Goal: Information Seeking & Learning: Learn about a topic

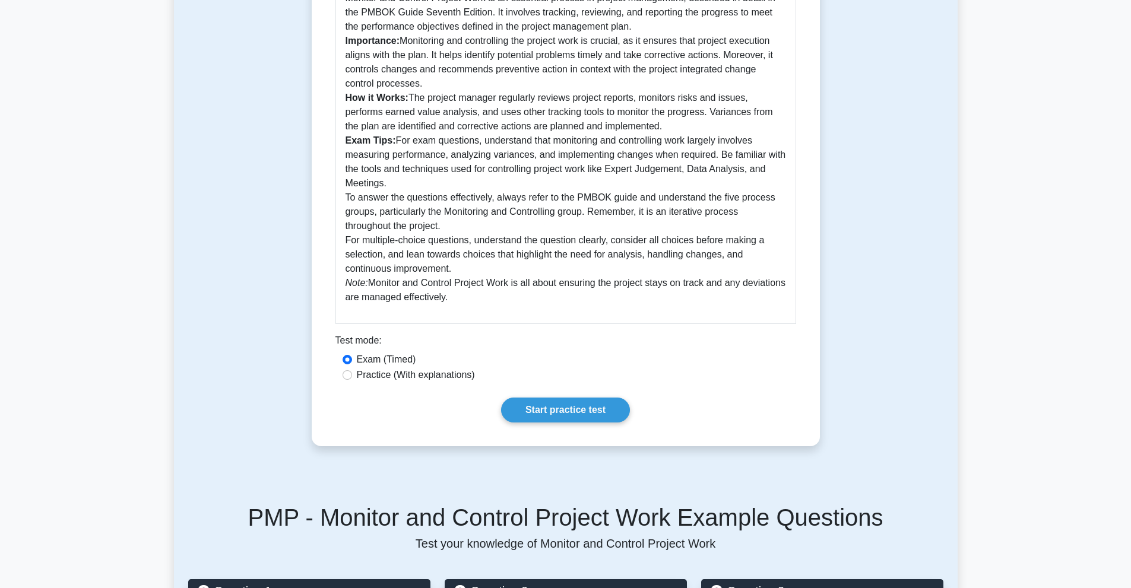
scroll to position [383, 0]
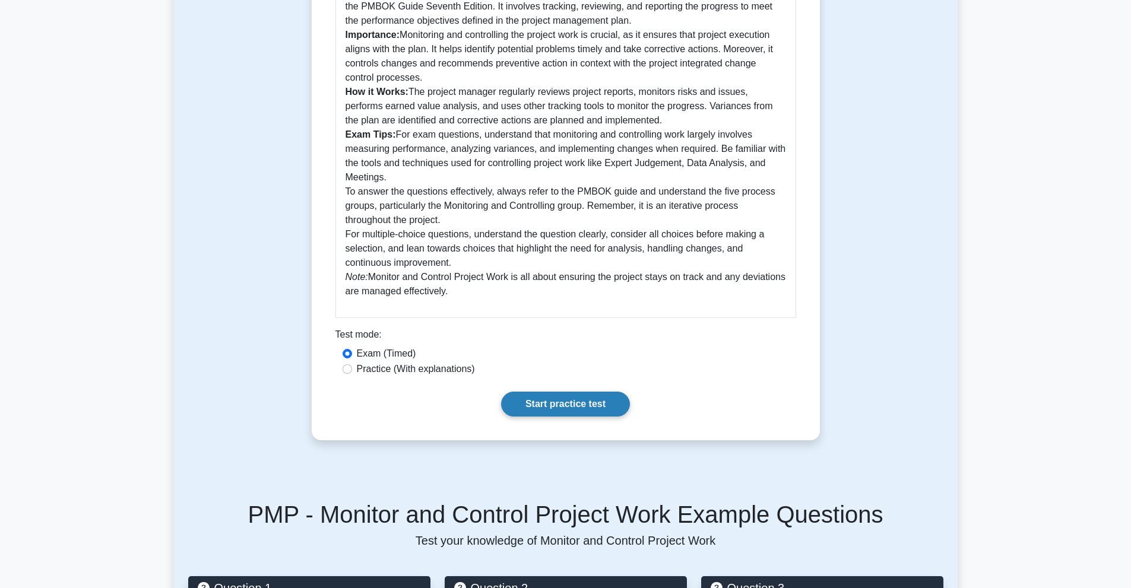
click at [560, 396] on link "Start practice test" at bounding box center [565, 404] width 129 height 25
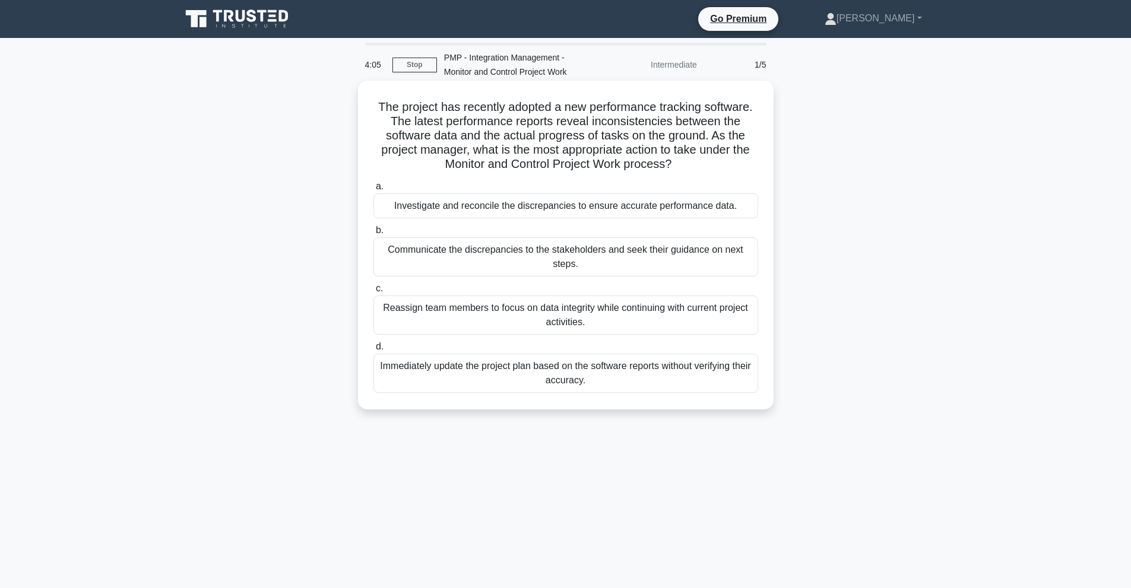
click at [515, 209] on div "Investigate and reconcile the discrepancies to ensure accurate performance data." at bounding box center [565, 206] width 385 height 25
click at [373, 191] on input "a. Investigate and reconcile the discrepancies to ensure accurate performance d…" at bounding box center [373, 187] width 0 height 8
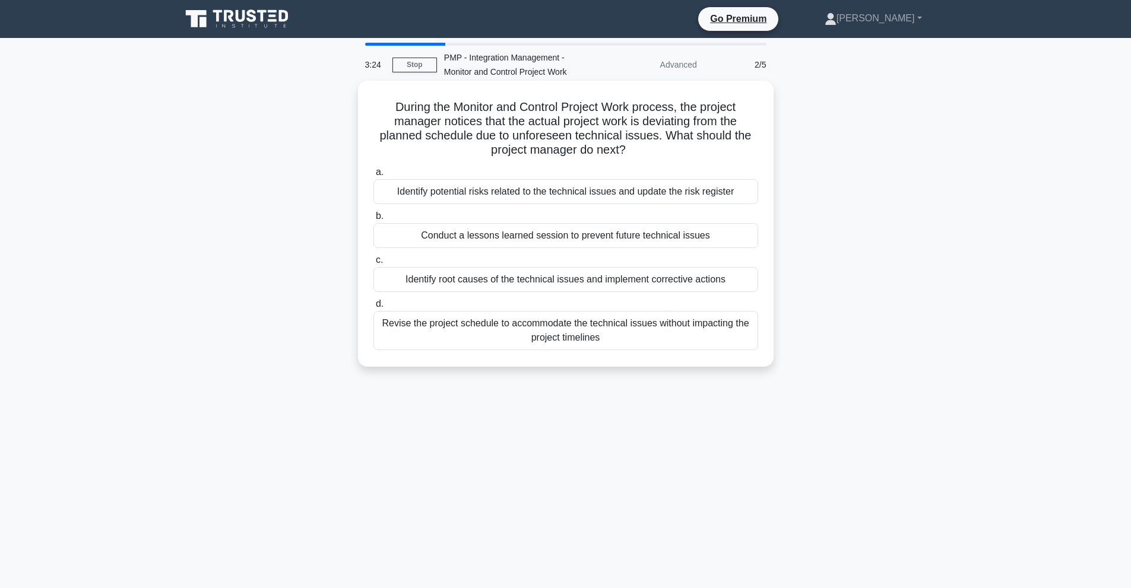
click at [559, 280] on div "Identify root causes of the technical issues and implement corrective actions" at bounding box center [565, 279] width 385 height 25
click at [373, 264] on input "c. Identify root causes of the technical issues and implement corrective actions" at bounding box center [373, 260] width 0 height 8
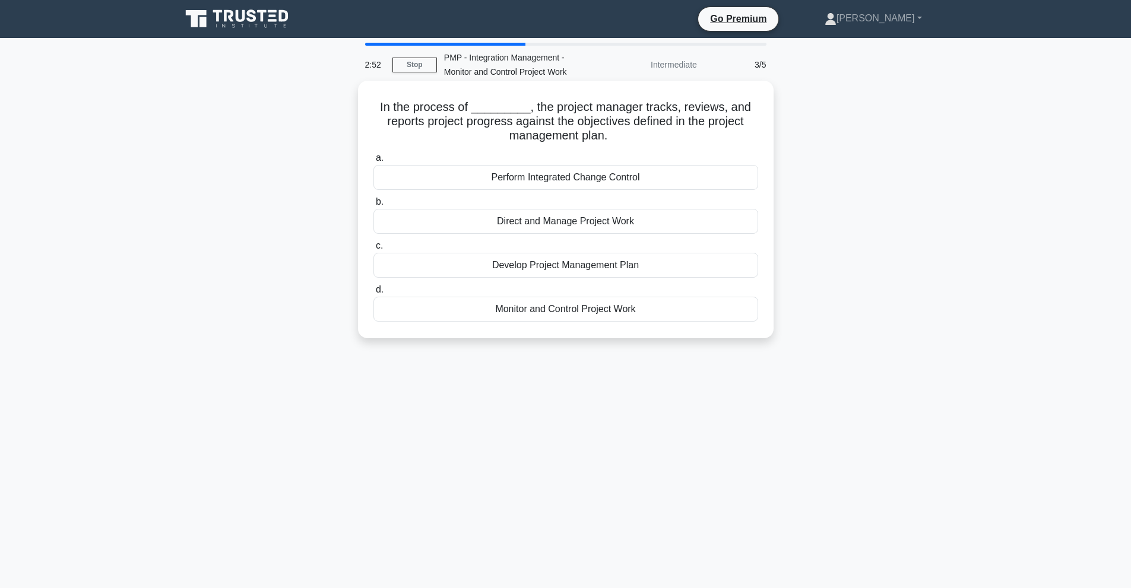
click at [553, 302] on div "Monitor and Control Project Work" at bounding box center [565, 309] width 385 height 25
click at [373, 294] on input "d. Monitor and Control Project Work" at bounding box center [373, 290] width 0 height 8
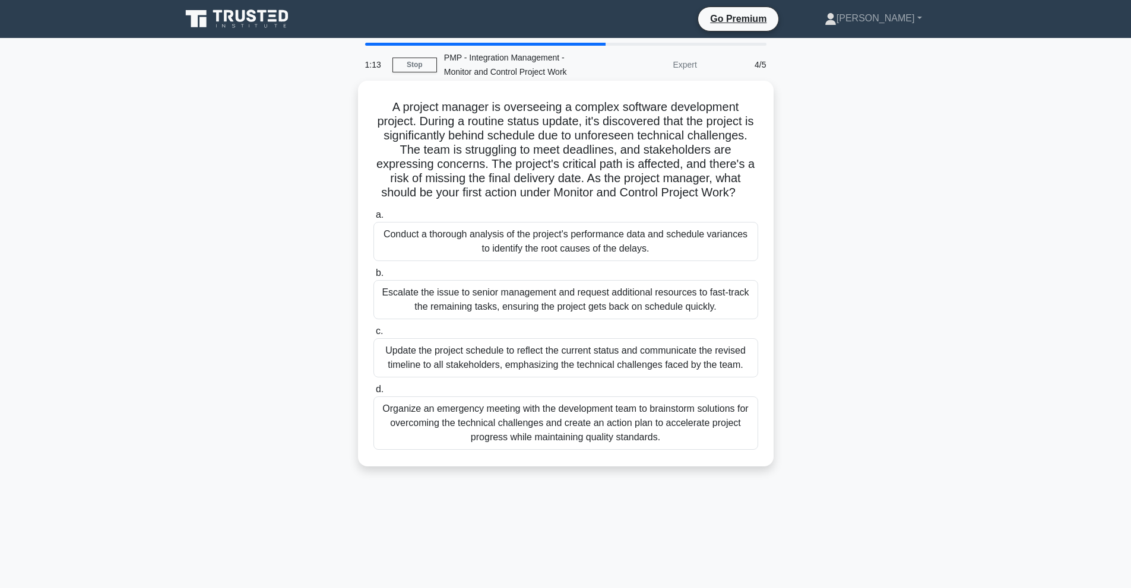
click at [560, 251] on div "Conduct a thorough analysis of the project's performance data and schedule vari…" at bounding box center [565, 241] width 385 height 39
click at [373, 219] on input "a. Conduct a thorough analysis of the project's performance data and schedule v…" at bounding box center [373, 215] width 0 height 8
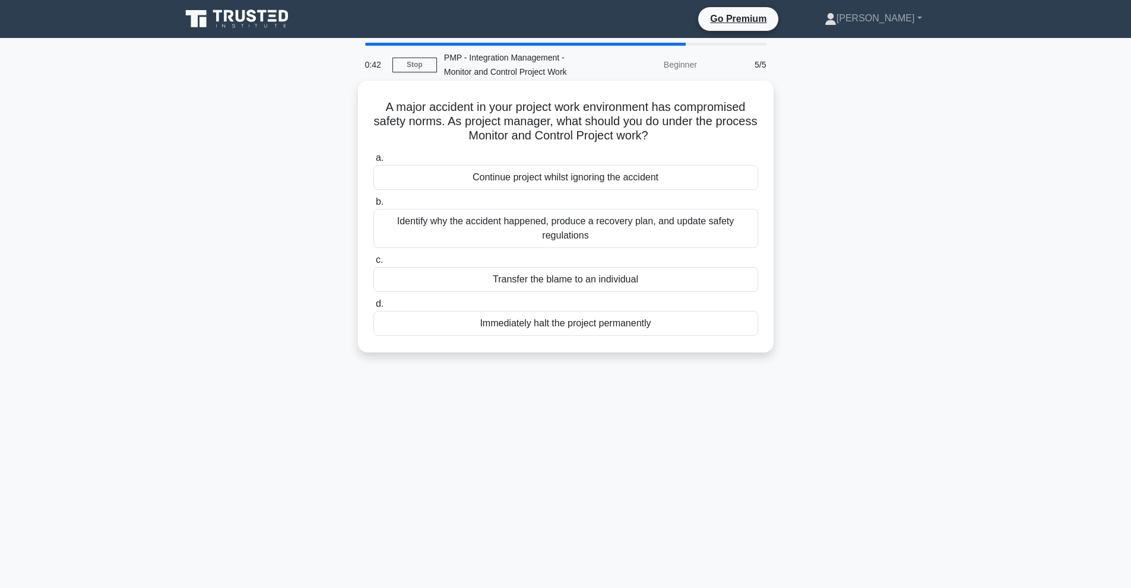
click at [610, 234] on div "Identify why the accident happened, produce a recovery plan, and update safety …" at bounding box center [565, 228] width 385 height 39
click at [373, 206] on input "b. Identify why the accident happened, produce a recovery plan, and update safe…" at bounding box center [373, 202] width 0 height 8
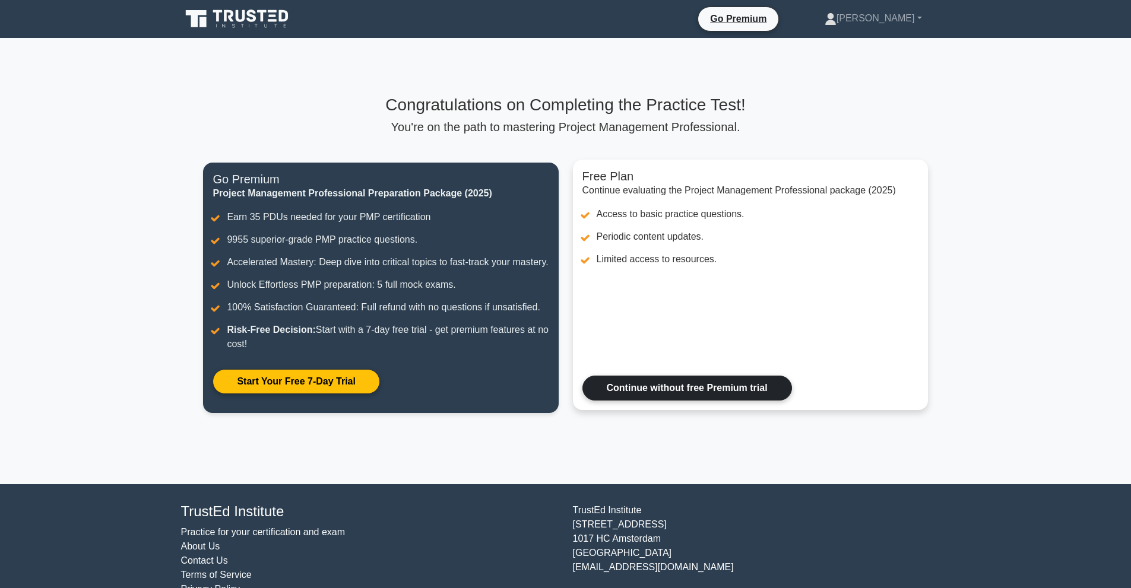
click at [702, 401] on link "Continue without free Premium trial" at bounding box center [687, 388] width 210 height 25
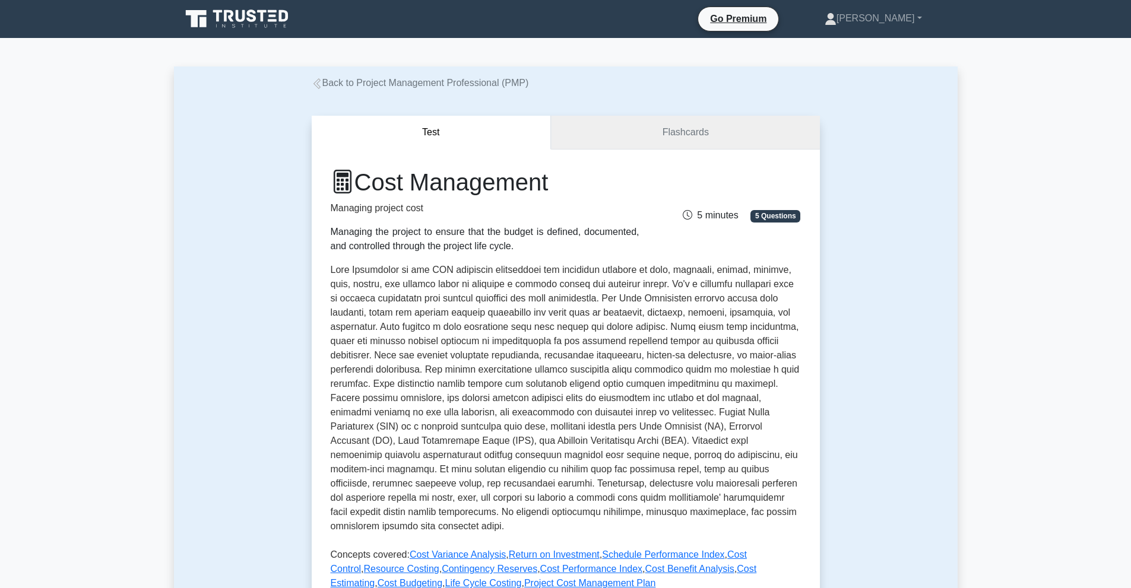
click at [694, 128] on link "Flashcards" at bounding box center [685, 133] width 268 height 34
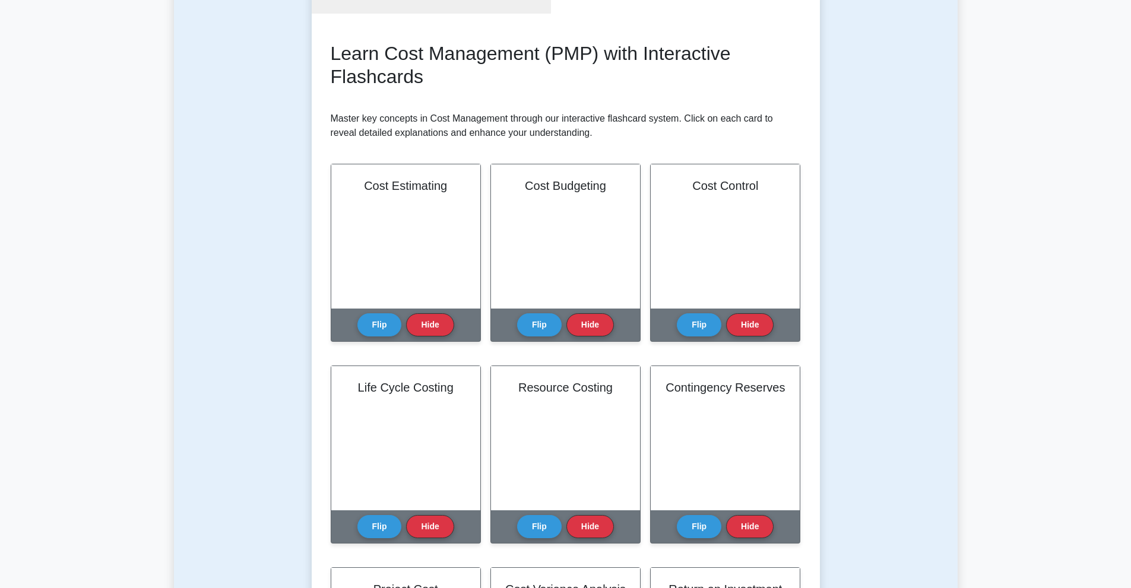
scroll to position [153, 0]
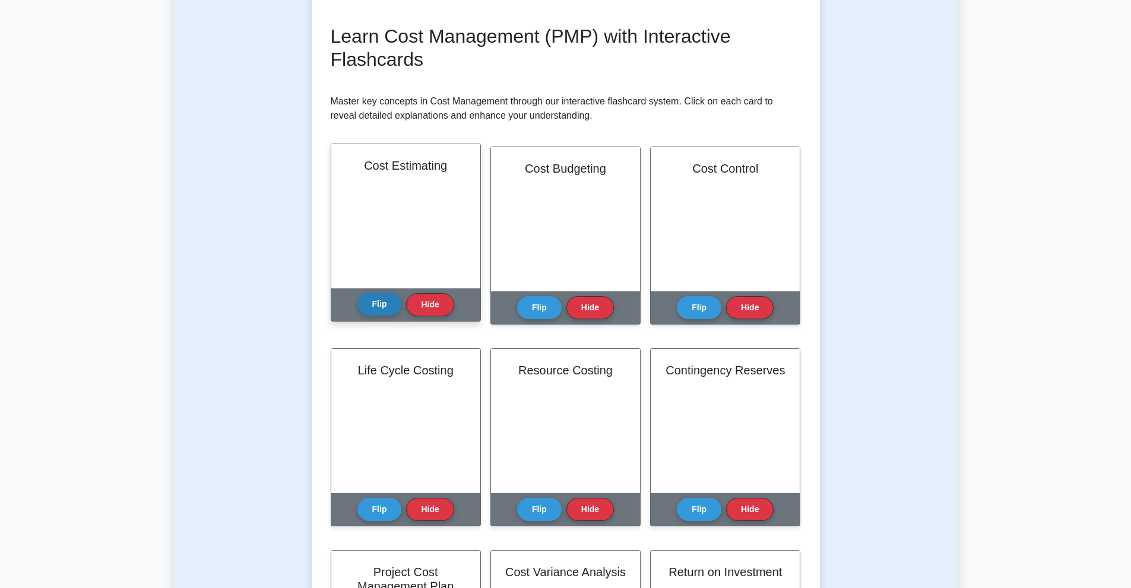
click at [384, 304] on button "Flip" at bounding box center [379, 304] width 45 height 23
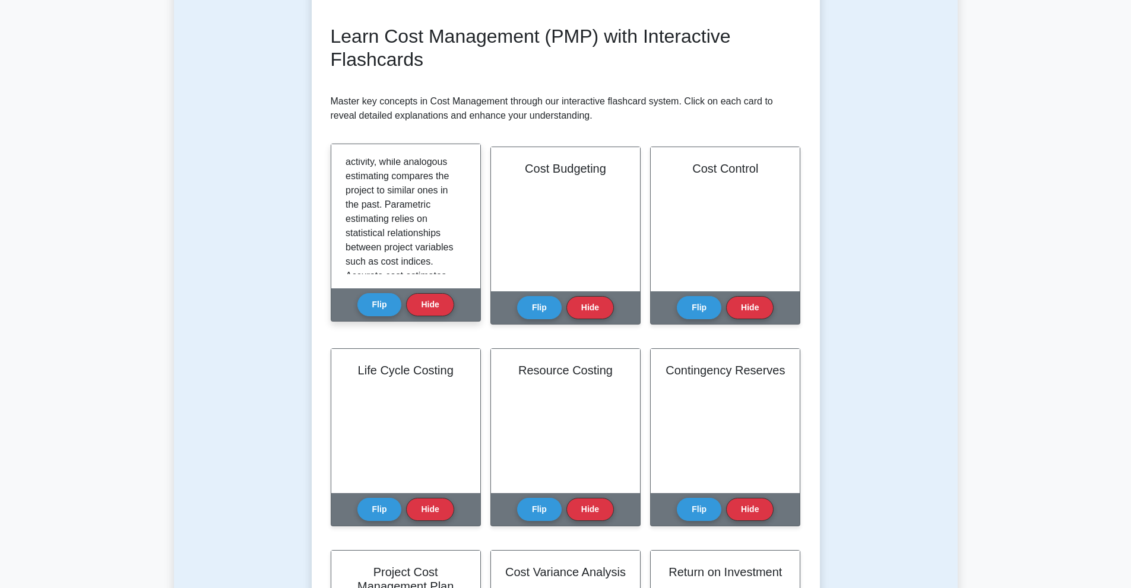
scroll to position [199, 0]
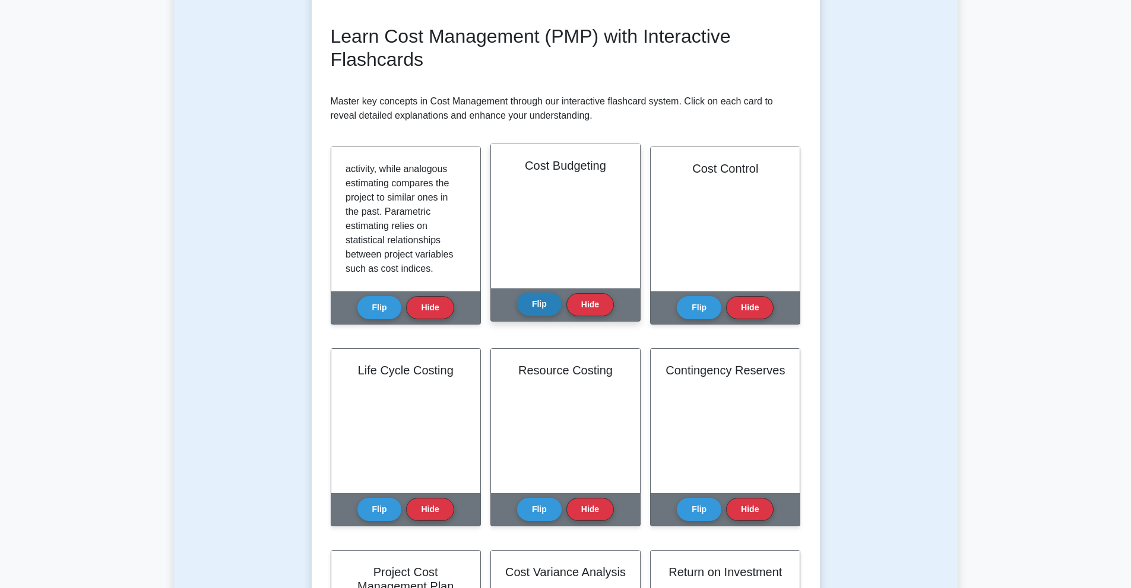
click at [533, 296] on button "Flip" at bounding box center [539, 304] width 45 height 23
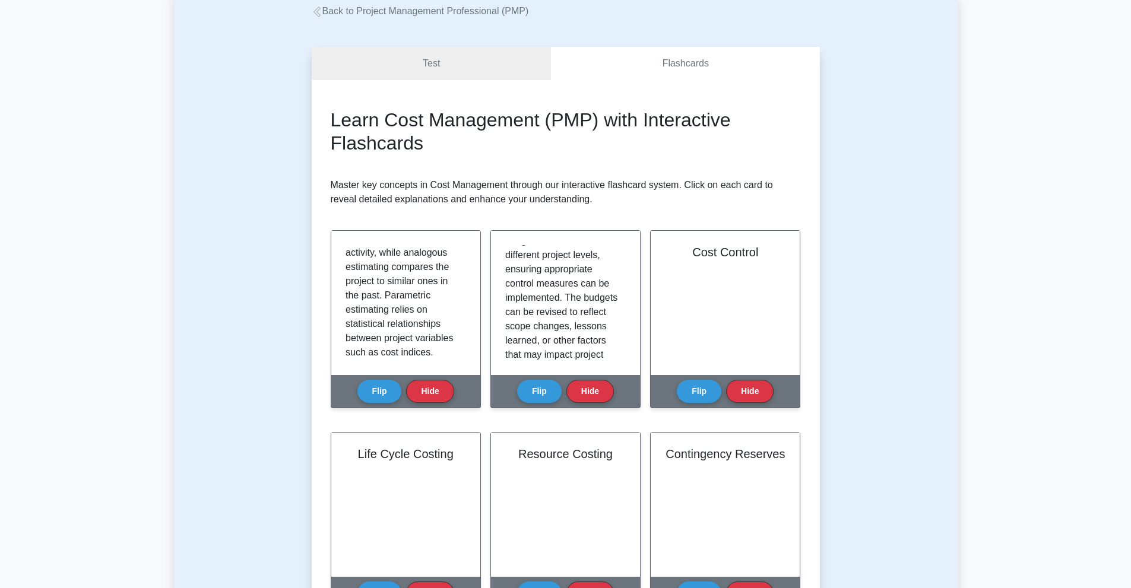
scroll to position [0, 0]
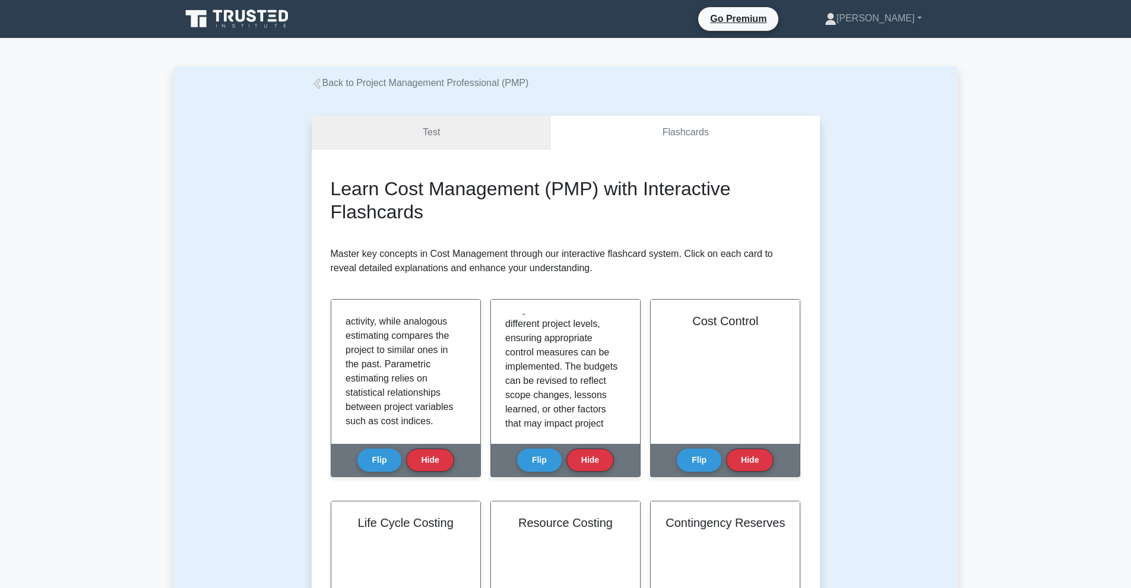
click at [425, 131] on link "Test" at bounding box center [432, 133] width 240 height 34
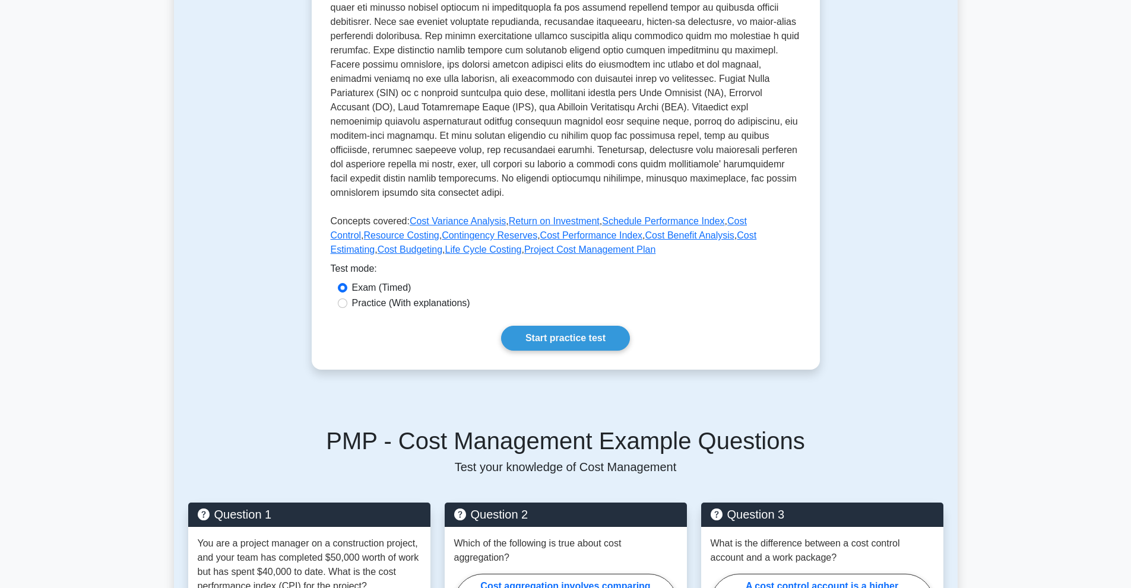
scroll to position [340, 0]
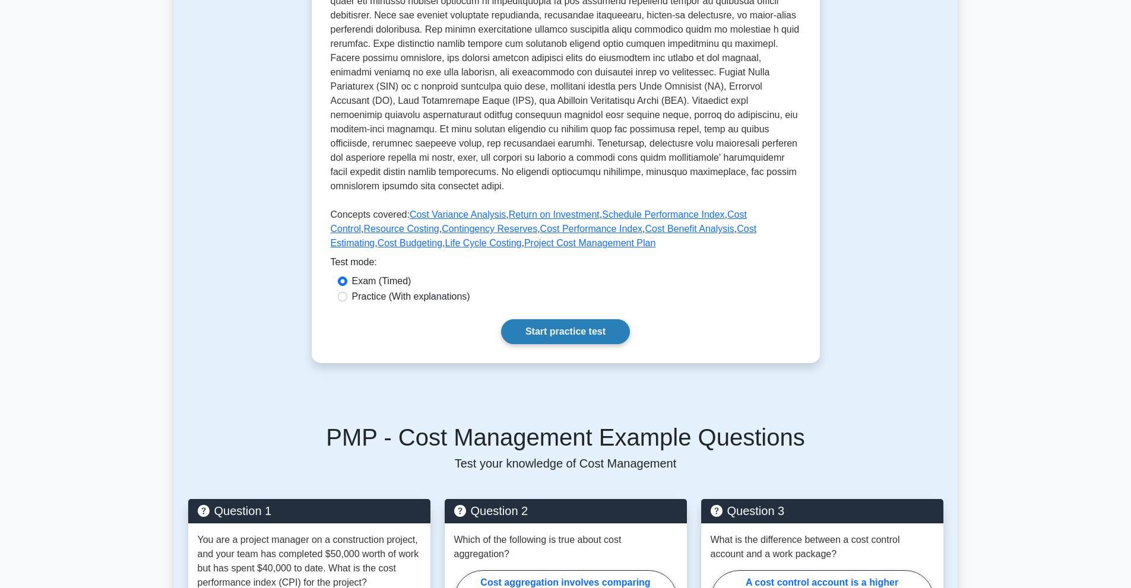
click at [571, 332] on link "Start practice test" at bounding box center [565, 331] width 129 height 25
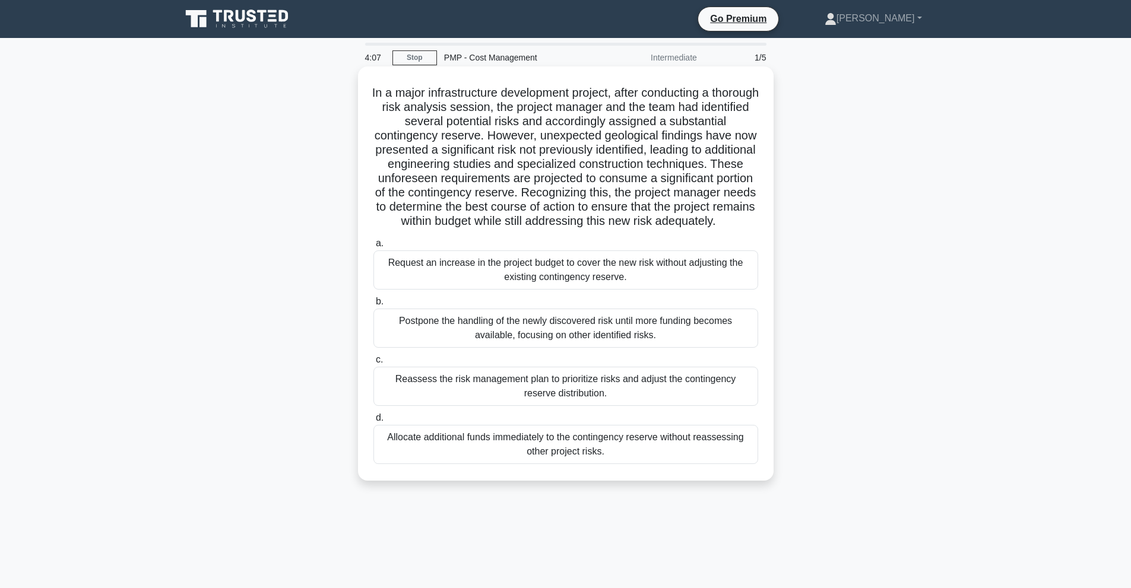
click at [486, 400] on div "Reassess the risk management plan to prioritize risks and adjust the contingenc…" at bounding box center [565, 386] width 385 height 39
click at [373, 364] on input "c. Reassess the risk management plan to prioritize risks and adjust the conting…" at bounding box center [373, 360] width 0 height 8
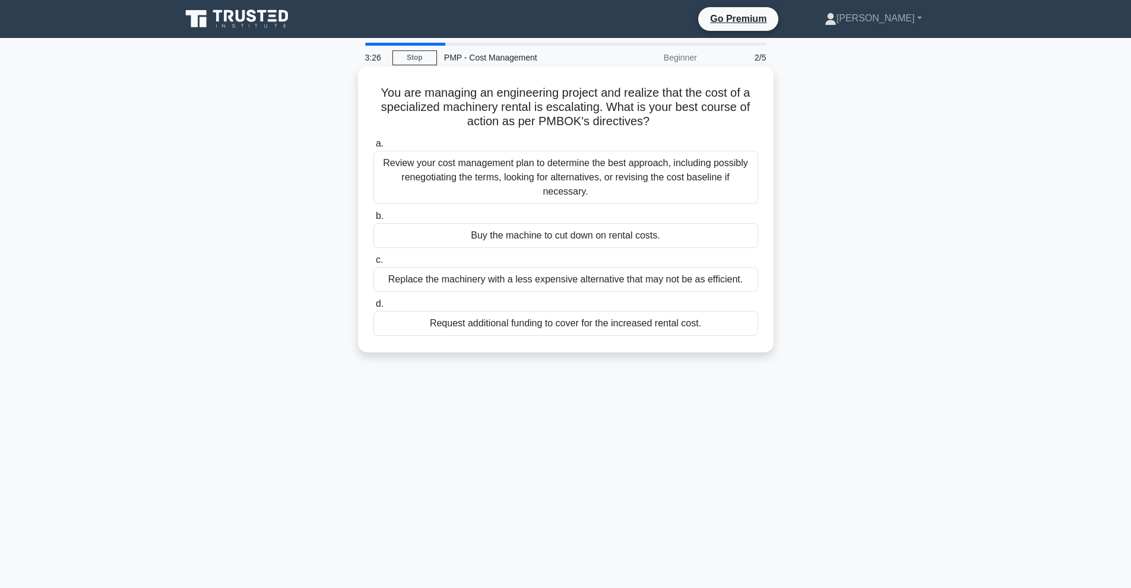
click at [523, 185] on div "Review your cost management plan to determine the best approach, including poss…" at bounding box center [565, 177] width 385 height 53
click at [373, 148] on input "a. Review your cost management plan to determine the best approach, including p…" at bounding box center [373, 144] width 0 height 8
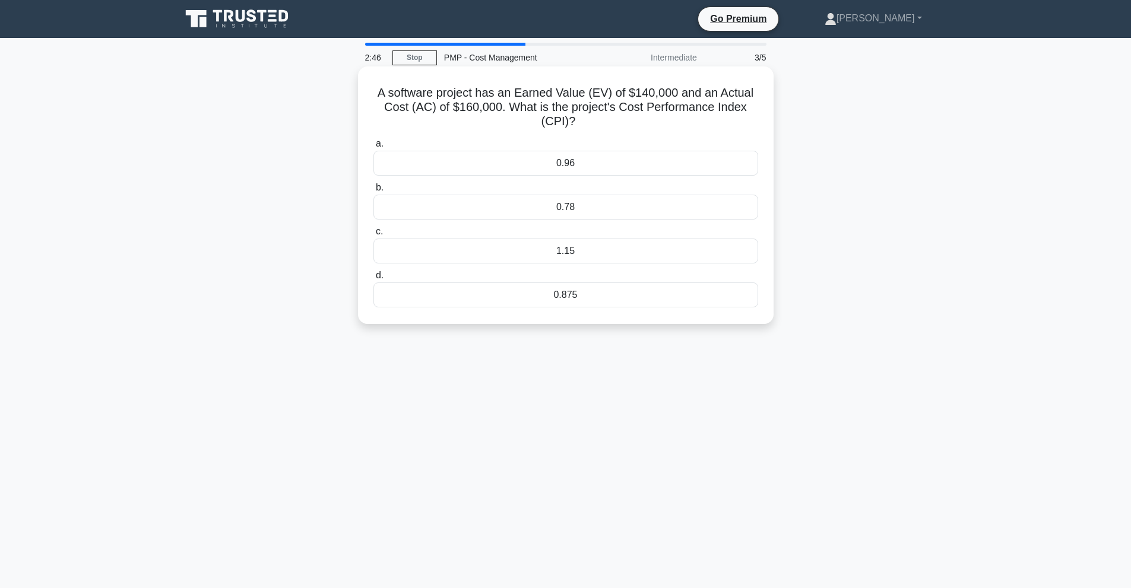
click at [564, 295] on div "0.875" at bounding box center [565, 295] width 385 height 25
click at [373, 280] on input "d. 0.875" at bounding box center [373, 276] width 0 height 8
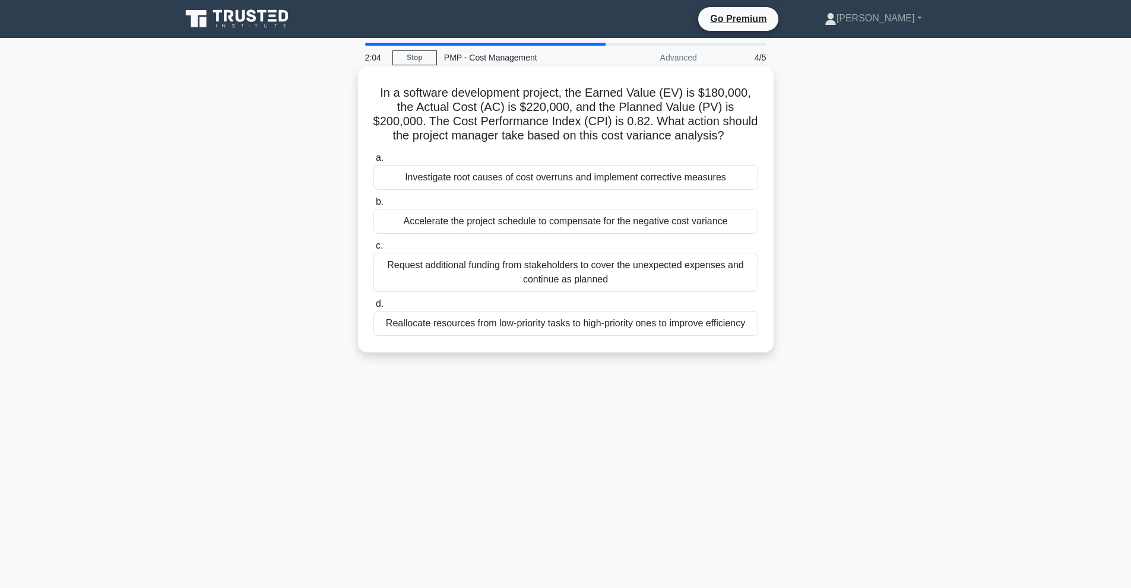
click at [559, 178] on div "Investigate root causes of cost overruns and implement corrective measures" at bounding box center [565, 177] width 385 height 25
click at [373, 162] on input "a. Investigate root causes of cost overruns and implement corrective measures" at bounding box center [373, 158] width 0 height 8
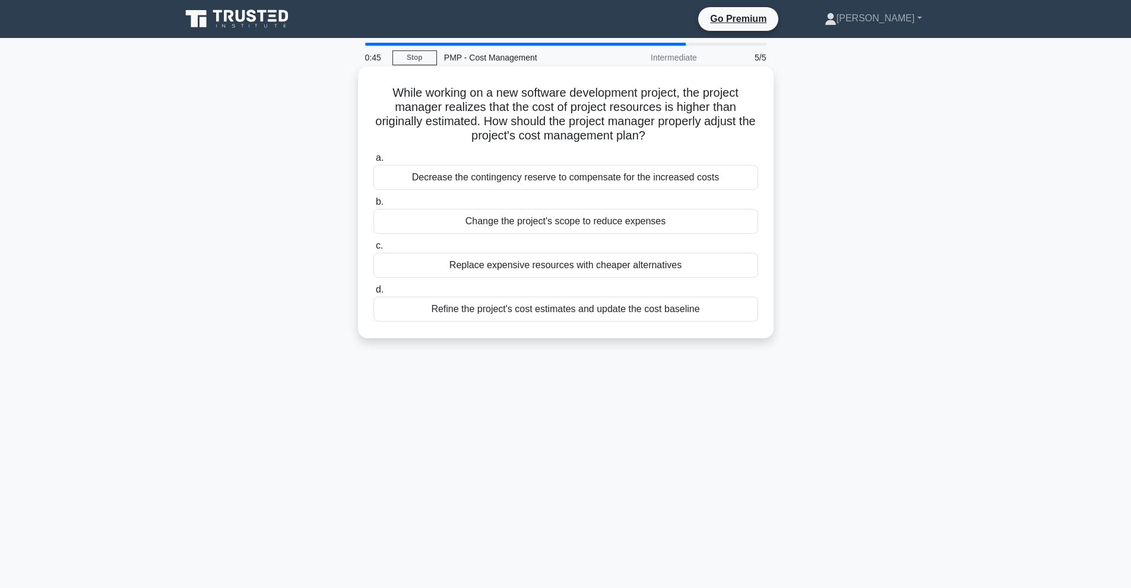
click at [547, 308] on div "Refine the project's cost estimates and update the cost baseline" at bounding box center [565, 309] width 385 height 25
click at [373, 294] on input "d. Refine the project's cost estimates and update the cost baseline" at bounding box center [373, 290] width 0 height 8
